Goal: Information Seeking & Learning: Learn about a topic

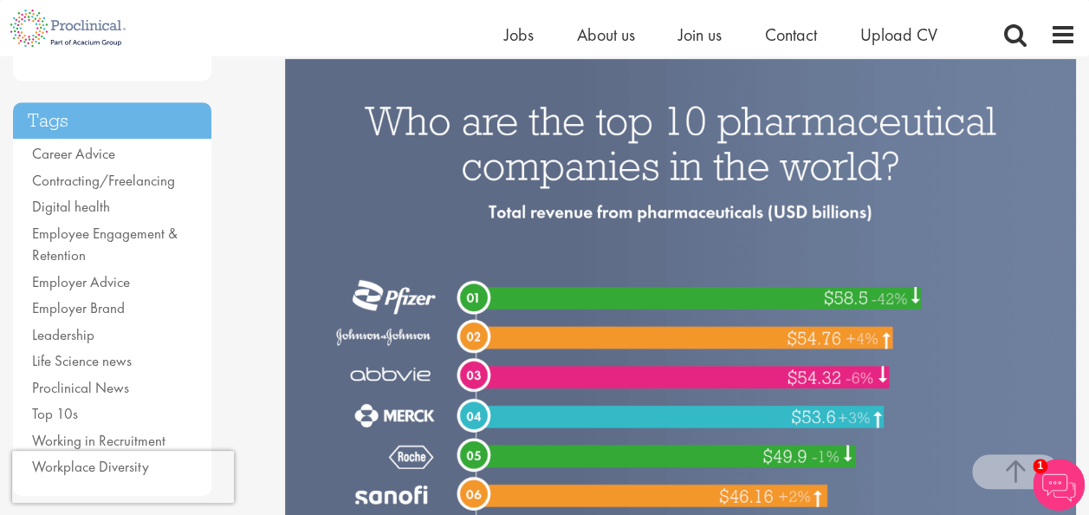
scroll to position [237, 0]
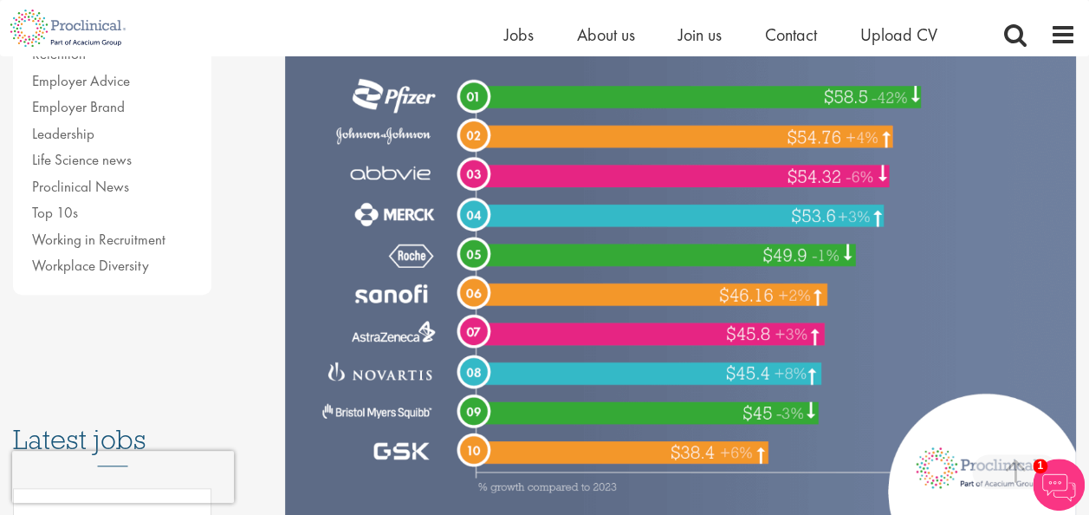
scroll to position [558, 0]
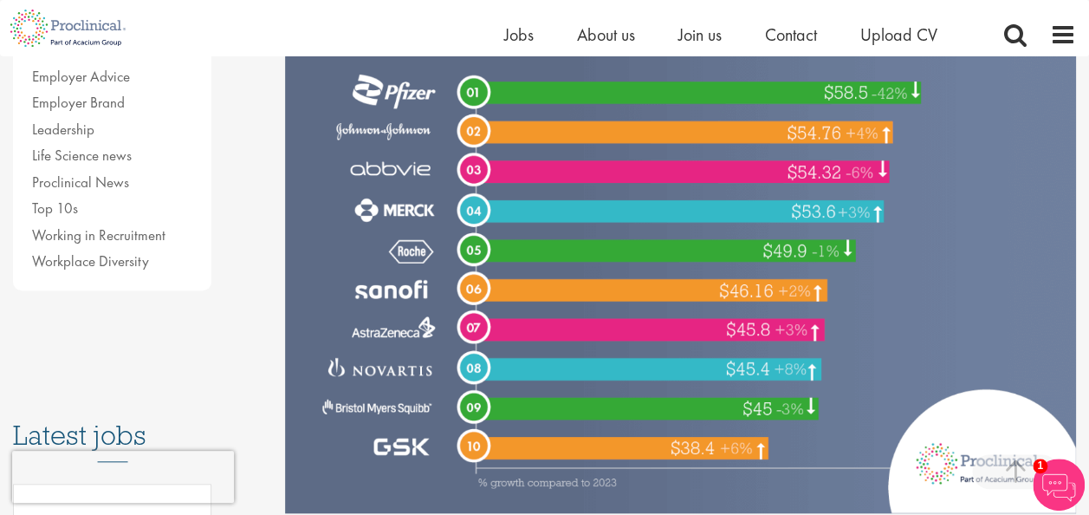
click at [382, 289] on img at bounding box center [680, 183] width 791 height 659
click at [385, 377] on img at bounding box center [680, 183] width 791 height 659
